Goal: Information Seeking & Learning: Learn about a topic

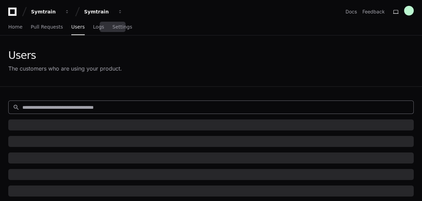
click at [83, 106] on input at bounding box center [215, 107] width 387 height 7
paste input "**********"
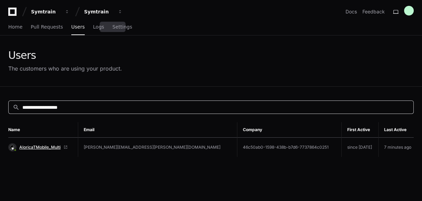
type input "**********"
click at [50, 147] on span "AloricaTMobile_Multi" at bounding box center [39, 148] width 41 height 6
click at [80, 108] on input "**********" at bounding box center [215, 107] width 387 height 7
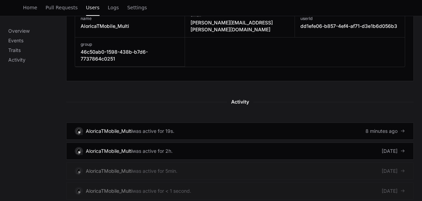
scroll to position [386, 0]
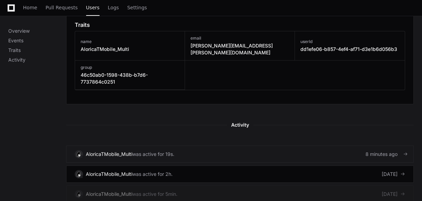
click at [199, 146] on link "AloricaTMobile_Multi was active for 19s. 8 minutes ago" at bounding box center [239, 154] width 347 height 17
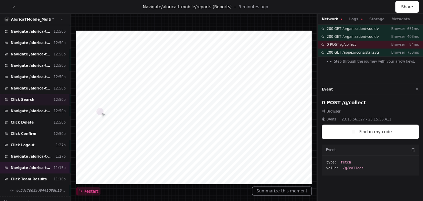
scroll to position [45, 0]
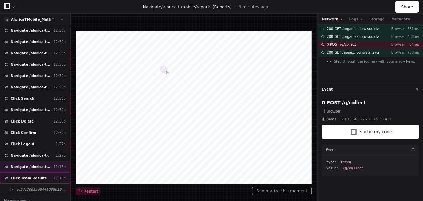
click at [22, 176] on span "Click Team Results" at bounding box center [29, 178] width 36 height 5
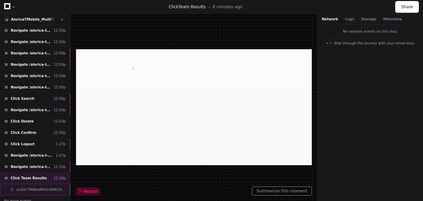
click at [30, 187] on span "ec5dc7068ad8441088b19cd2dd4497c4" at bounding box center [41, 189] width 50 height 5
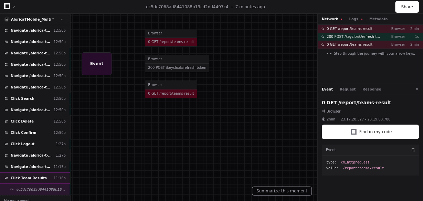
click at [37, 176] on span "Click Team Results" at bounding box center [29, 178] width 36 height 5
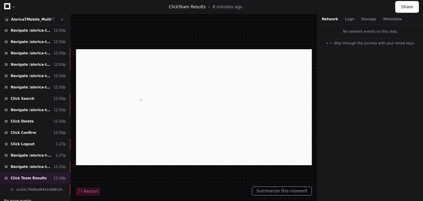
click at [27, 198] on span "No more events." at bounding box center [18, 200] width 29 height 5
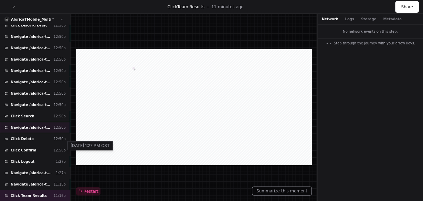
scroll to position [34, 0]
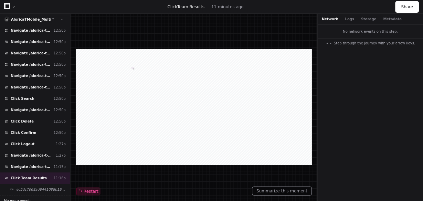
click at [24, 198] on span "No more events." at bounding box center [18, 200] width 29 height 5
click at [27, 198] on span "No more events." at bounding box center [18, 200] width 29 height 5
click at [30, 187] on div "ec5dc7068ad8441088b19cd2dd4497c4" at bounding box center [35, 189] width 70 height 11
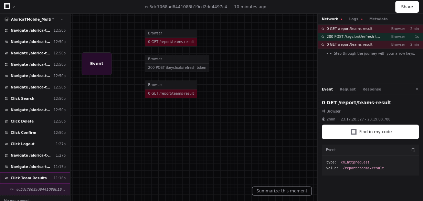
click at [32, 176] on span "Click Team Results" at bounding box center [29, 178] width 36 height 5
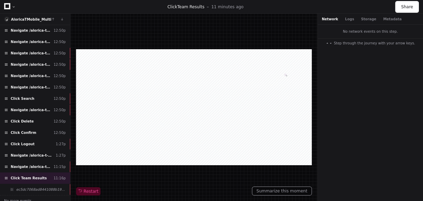
click at [392, 95] on div "No network events on this step. Step through the journey with your arrow keys." at bounding box center [370, 113] width 105 height 176
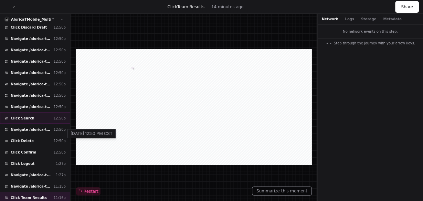
scroll to position [34, 0]
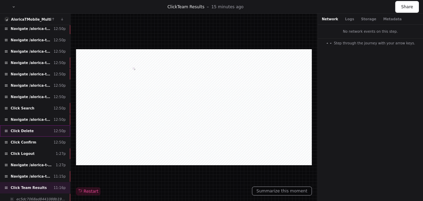
scroll to position [34, 0]
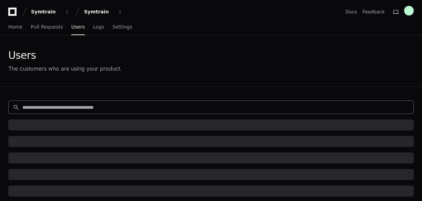
click at [53, 106] on input at bounding box center [215, 107] width 387 height 7
paste input "**********"
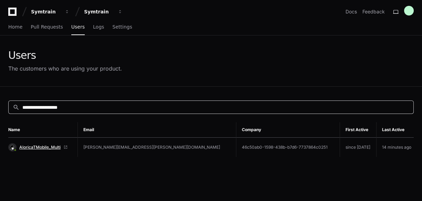
type input "**********"
click at [43, 147] on span "AloricaTMobile_Multi" at bounding box center [39, 148] width 41 height 6
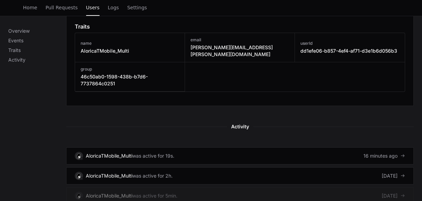
scroll to position [386, 0]
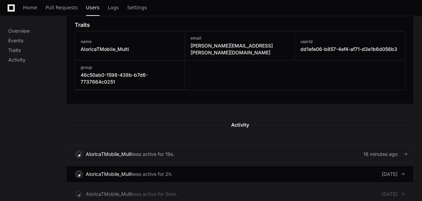
click at [316, 146] on link "AloricaTMobile_Multi was active for 19s. 16 minutes ago" at bounding box center [239, 154] width 347 height 17
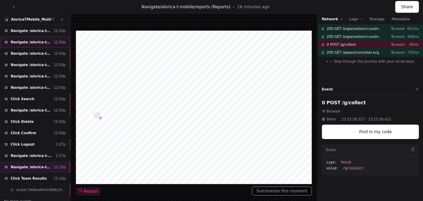
scroll to position [45, 0]
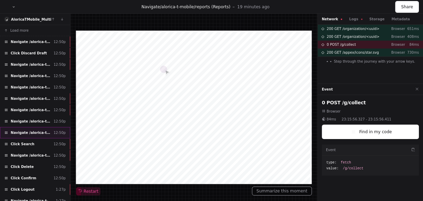
scroll to position [112, 0]
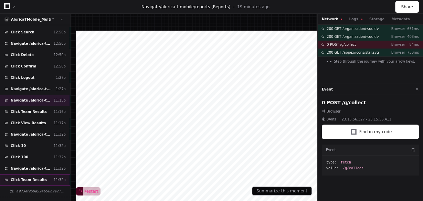
click at [41, 175] on div "Click Team Results 11:32p" at bounding box center [35, 179] width 70 height 11
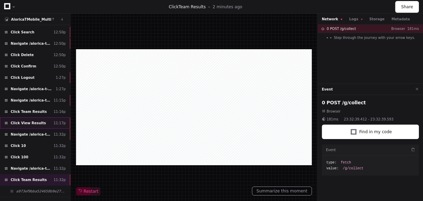
click at [29, 121] on span "Click View Results" at bounding box center [28, 123] width 35 height 5
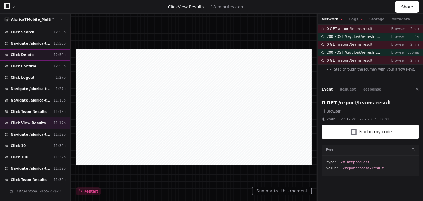
click at [35, 54] on div "Click Delete 12:50p" at bounding box center [35, 54] width 70 height 11
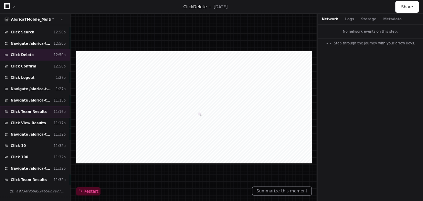
click at [40, 108] on div "Click Team Results 11:16p" at bounding box center [35, 111] width 70 height 11
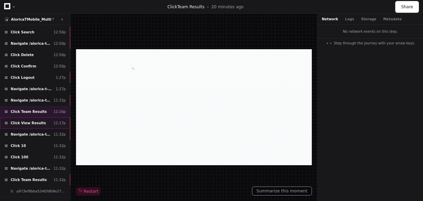
click at [50, 119] on div "Click View Results 11:17p" at bounding box center [35, 122] width 70 height 11
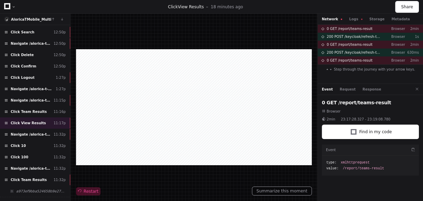
click at [87, 195] on button "Restart" at bounding box center [88, 191] width 24 height 8
click at [35, 132] on span "Navigate /alorica-t-mobile/teams (Teams)" at bounding box center [31, 134] width 40 height 5
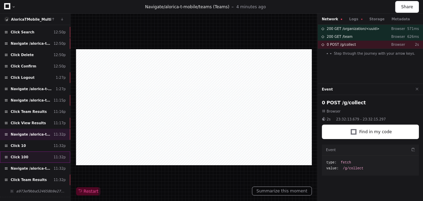
click at [33, 152] on div "Click 100 11:32p" at bounding box center [35, 157] width 70 height 11
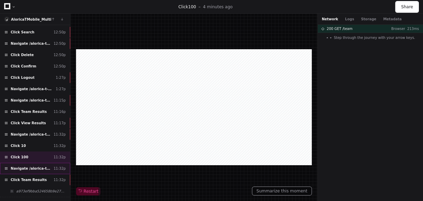
click at [37, 166] on span "Navigate /alorica-t-mobile/reports (Reports)" at bounding box center [31, 168] width 40 height 5
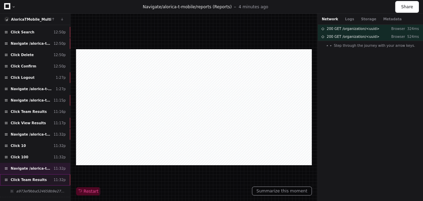
click at [46, 174] on div "Click Team Results 11:32p" at bounding box center [35, 179] width 70 height 11
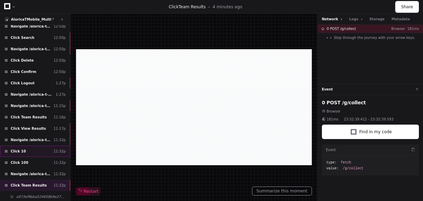
scroll to position [112, 0]
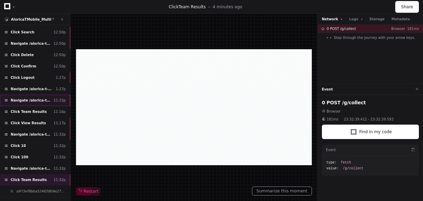
click at [42, 100] on div "Navigate /alorica-t-mobile/reports (Reports) 11:15p" at bounding box center [35, 100] width 70 height 11
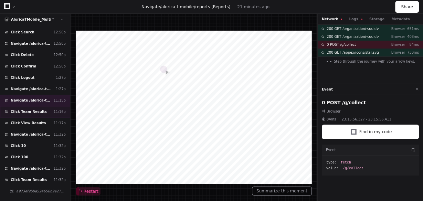
click at [41, 109] on div "Click Team Results 11:16p" at bounding box center [35, 111] width 70 height 11
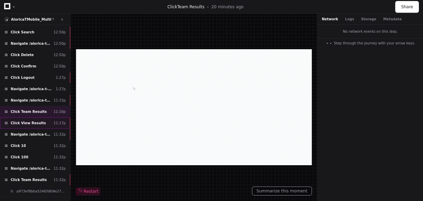
click at [40, 117] on div "Click View Results 11:17p" at bounding box center [35, 122] width 70 height 11
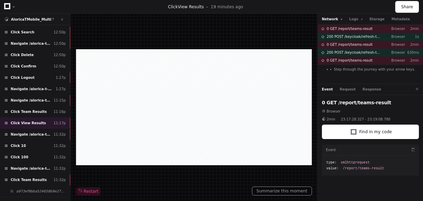
click at [351, 22] on div "Network Logs Storage Metadata" at bounding box center [370, 19] width 105 height 11
click at [353, 19] on button "Logs" at bounding box center [355, 19] width 13 height 5
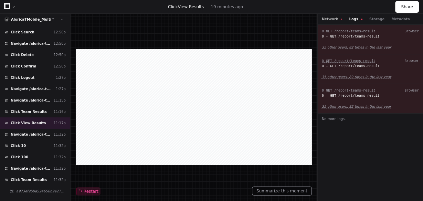
click at [330, 20] on button "Network" at bounding box center [332, 19] width 21 height 5
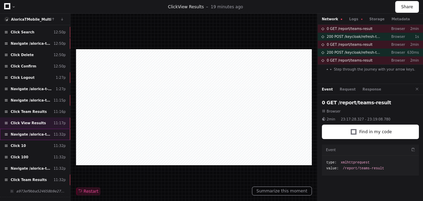
click at [38, 132] on span "Navigate /alorica-t-mobile/teams (Teams)" at bounding box center [31, 134] width 40 height 5
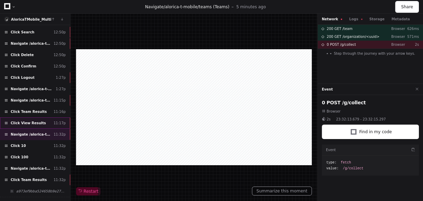
click at [33, 121] on span "Click View Results" at bounding box center [28, 123] width 35 height 5
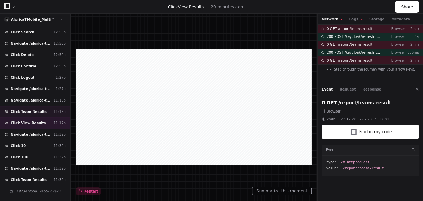
click at [34, 109] on span "Click Team Results" at bounding box center [29, 111] width 36 height 5
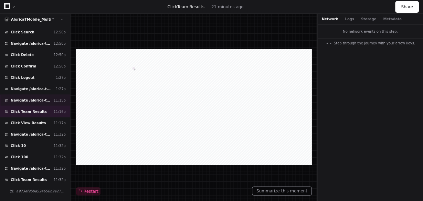
click at [34, 98] on span "Navigate /alorica-t-mobile/reports (Reports)" at bounding box center [31, 100] width 40 height 5
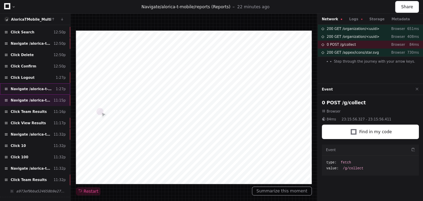
click at [33, 86] on span "Navigate /alorica-t-mobile/sym" at bounding box center [32, 88] width 42 height 5
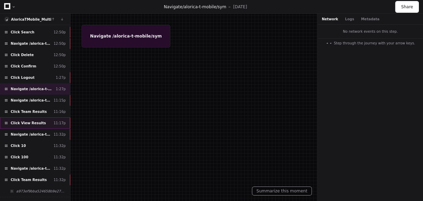
click at [39, 118] on div "Click View Results 11:17p" at bounding box center [35, 122] width 70 height 11
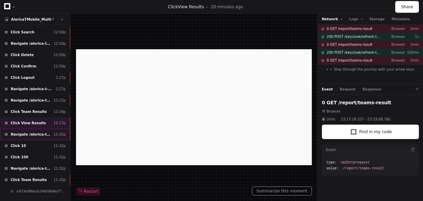
click at [41, 132] on div "Navigate /alorica-t-mobile/teams (Teams) 11:32p" at bounding box center [35, 134] width 70 height 11
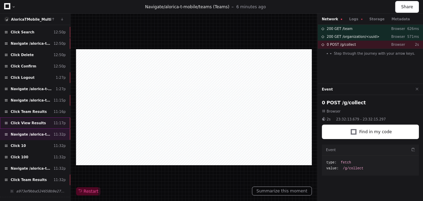
click at [44, 119] on div "Click View Results 11:17p" at bounding box center [35, 122] width 70 height 11
